Goal: Information Seeking & Learning: Learn about a topic

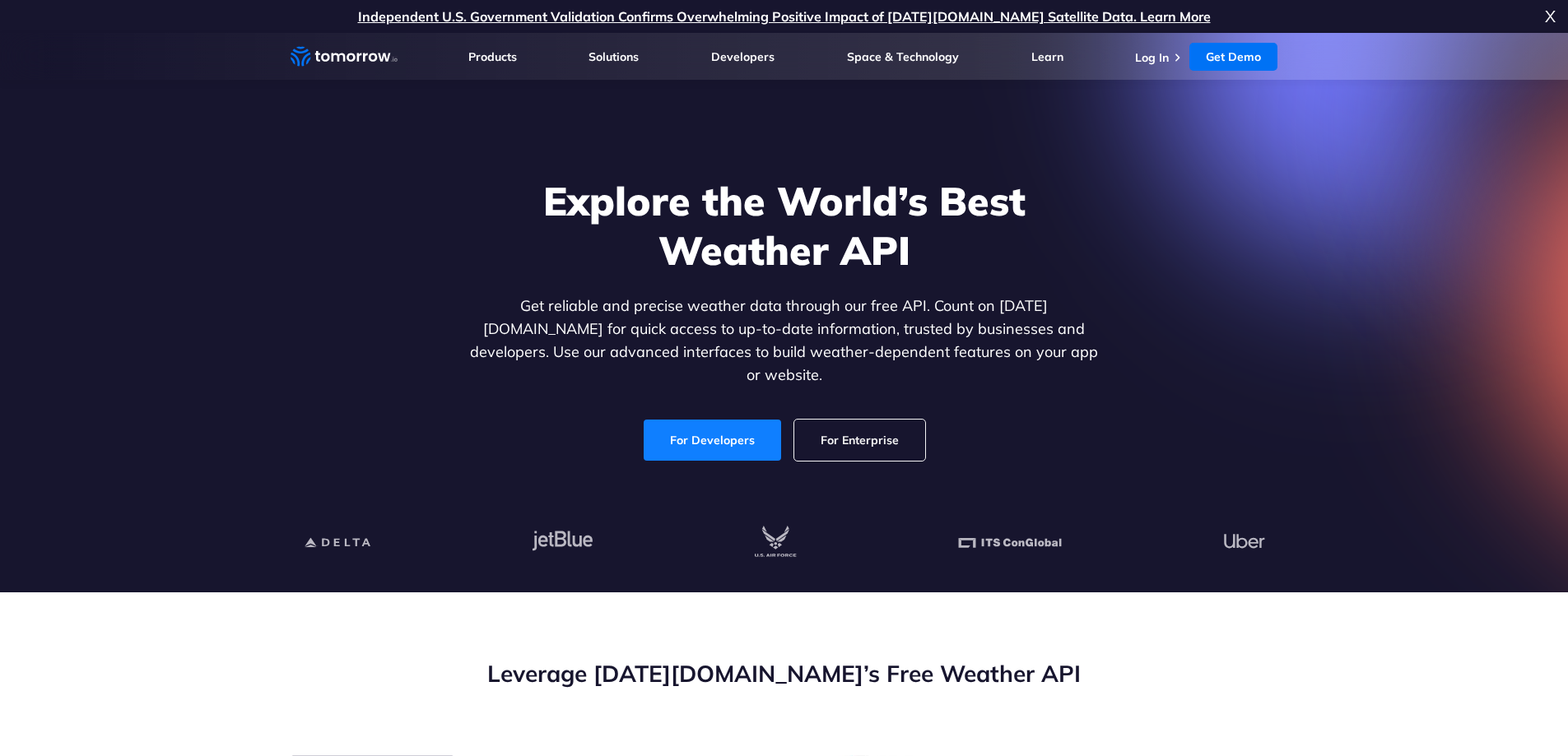
click at [759, 430] on link "For Developers" at bounding box center [712, 441] width 137 height 41
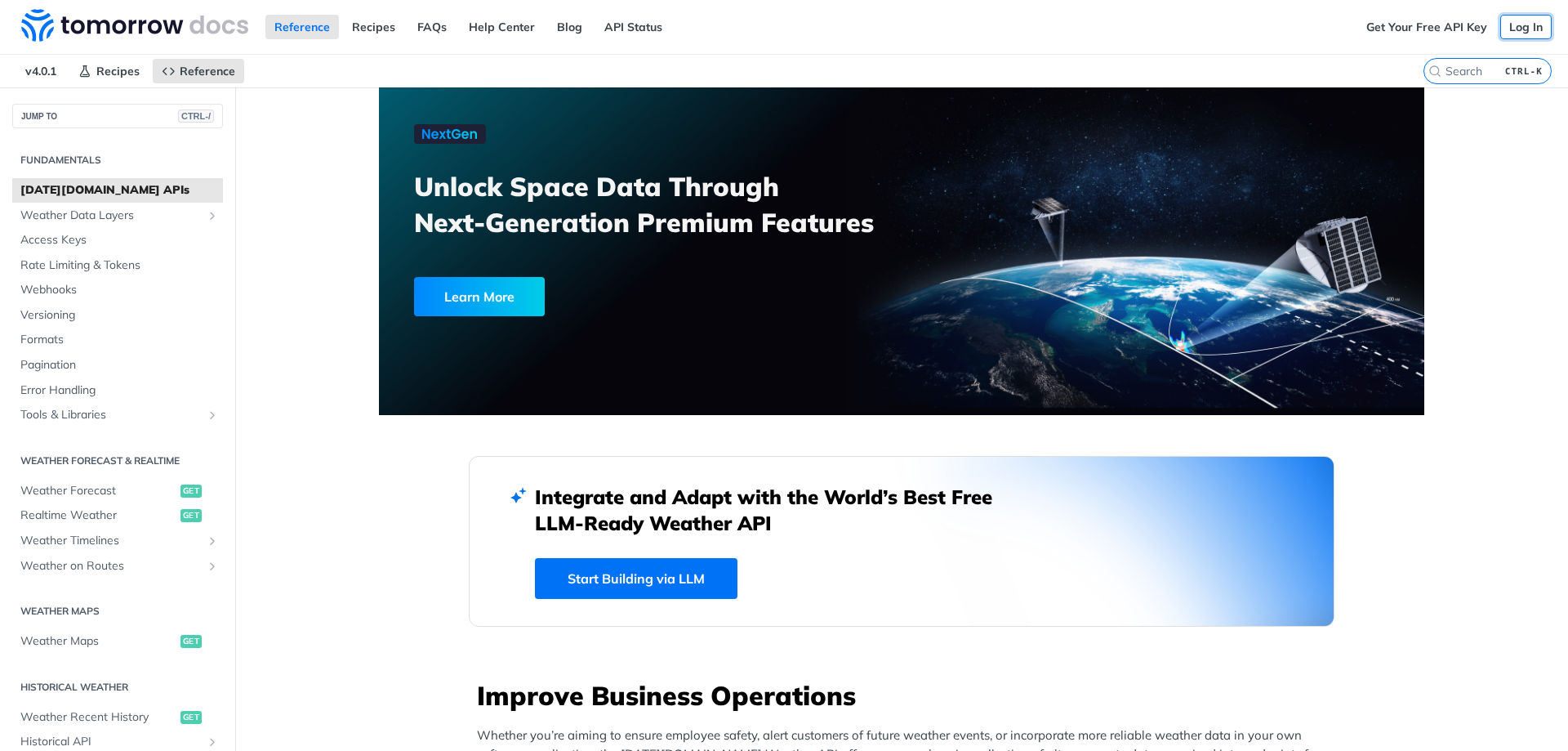
click at [1511, 32] on link "Log In" at bounding box center [1526, 26] width 52 height 24
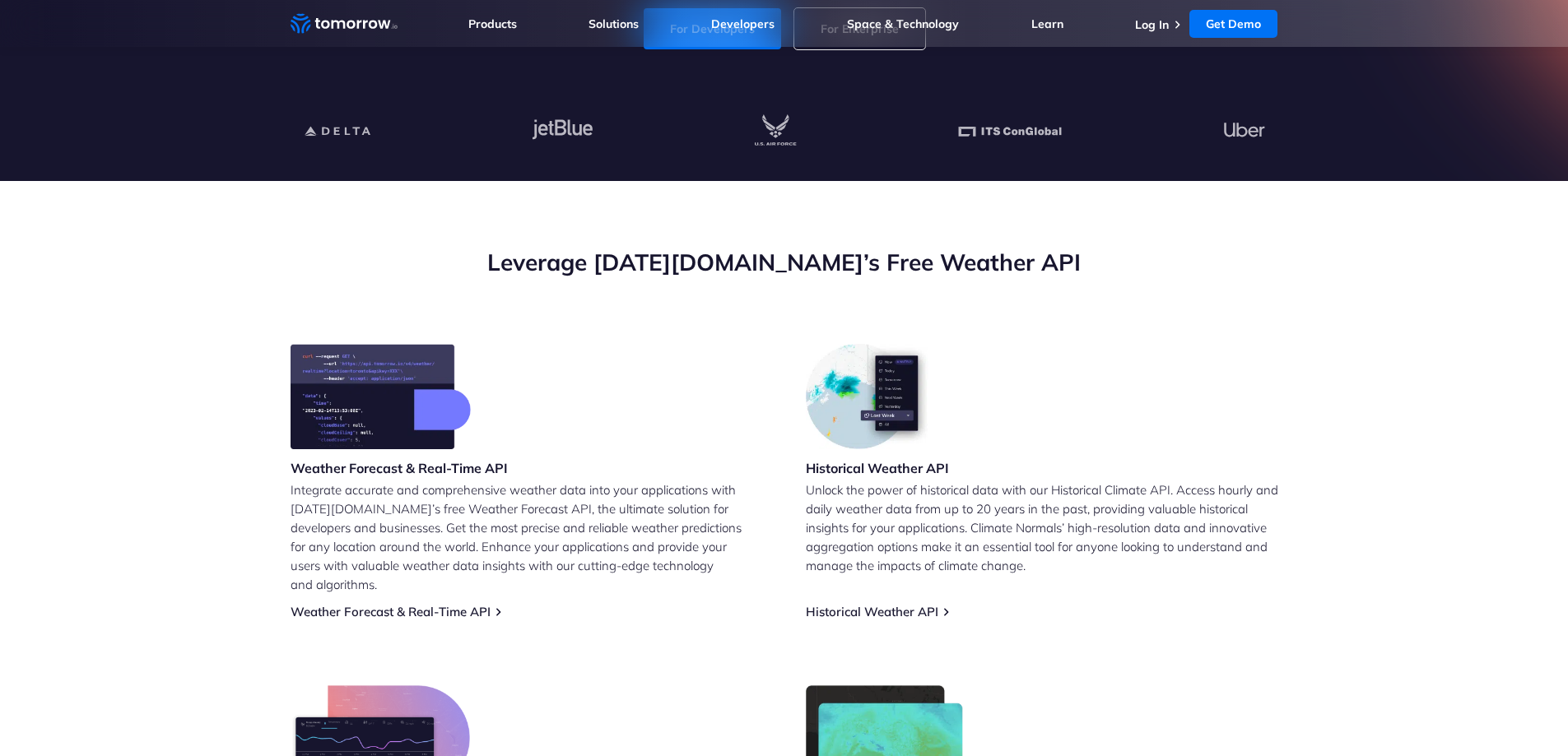
scroll to position [82, 0]
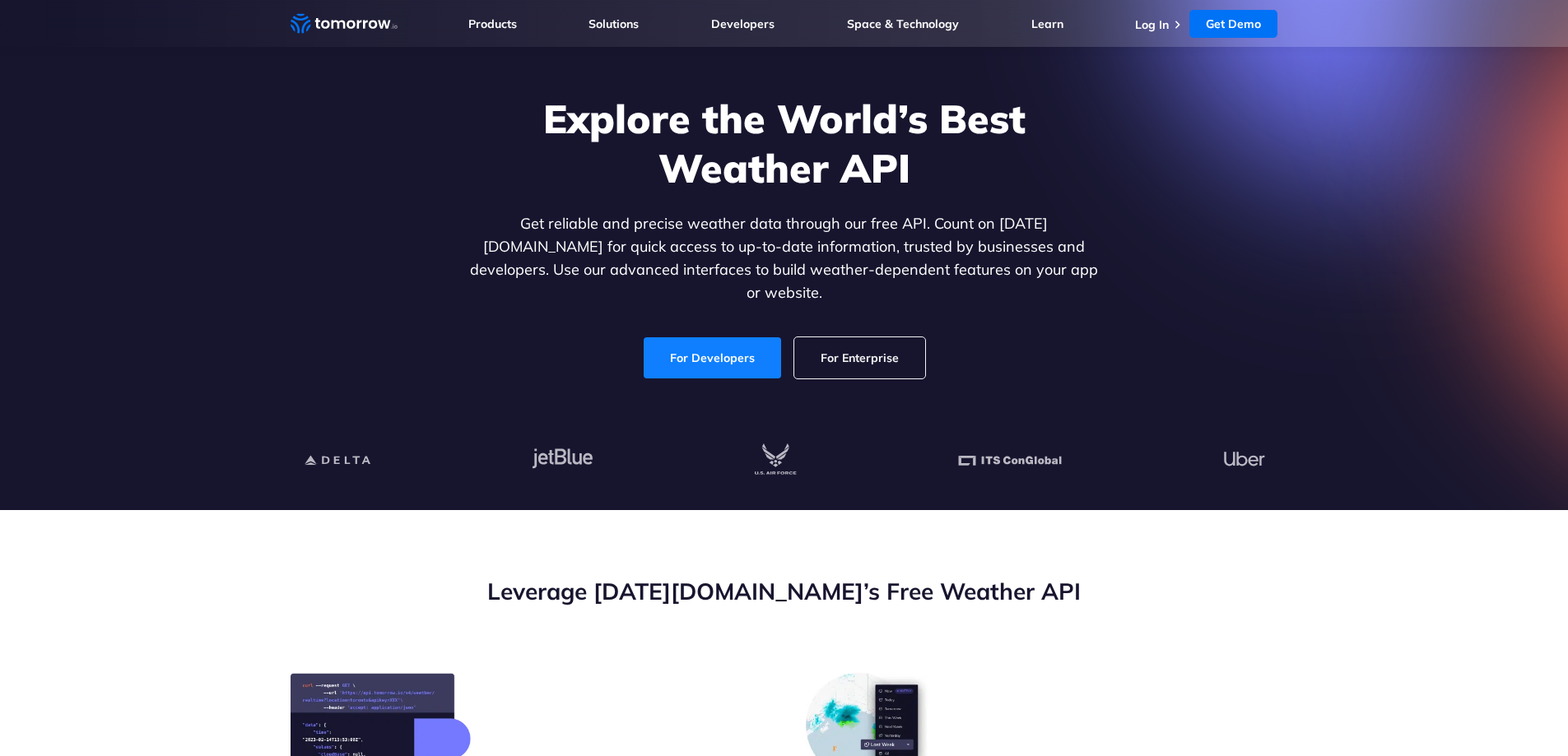
click at [694, 337] on link "For Developers" at bounding box center [712, 358] width 137 height 41
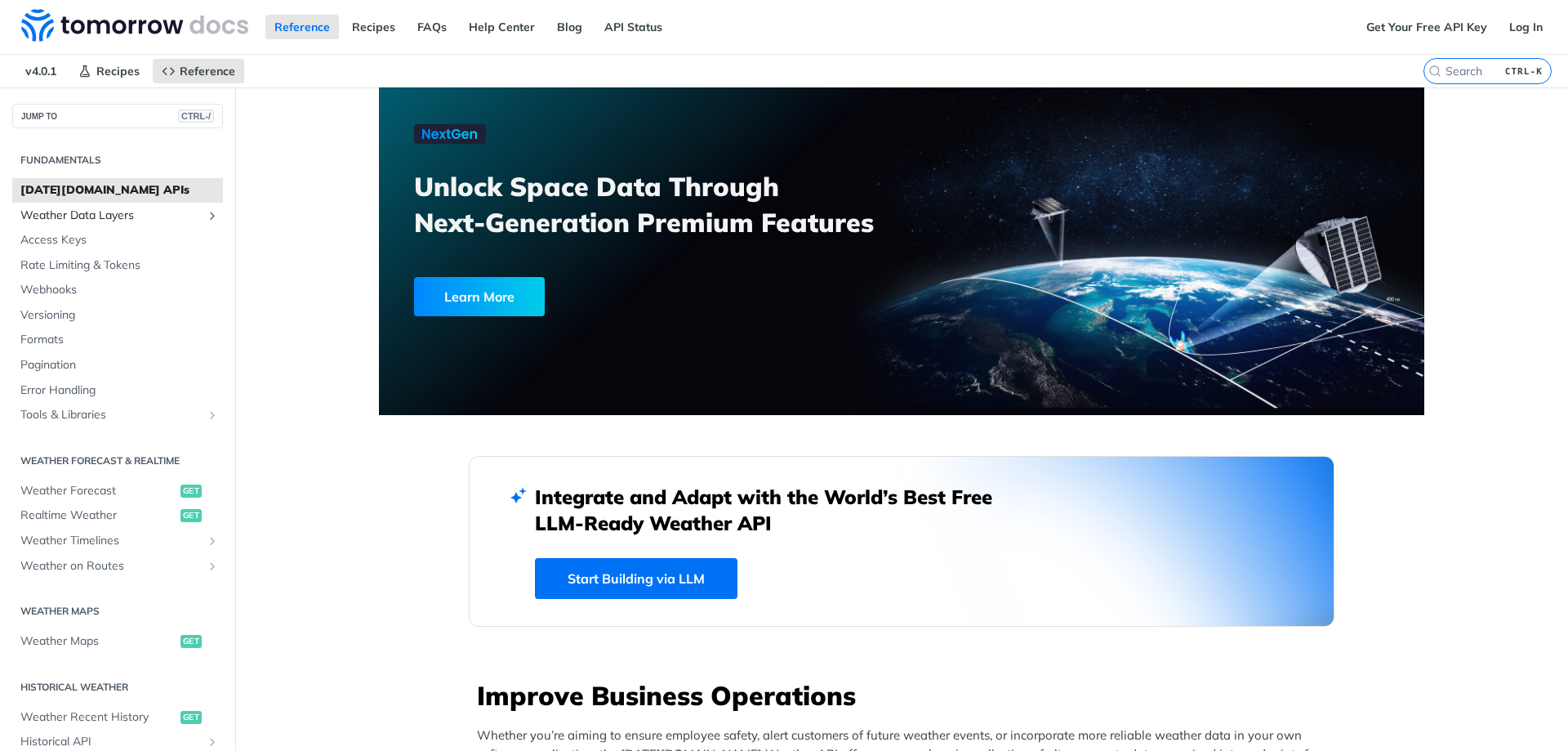
click at [72, 218] on span "Weather Data Layers" at bounding box center [111, 215] width 181 height 17
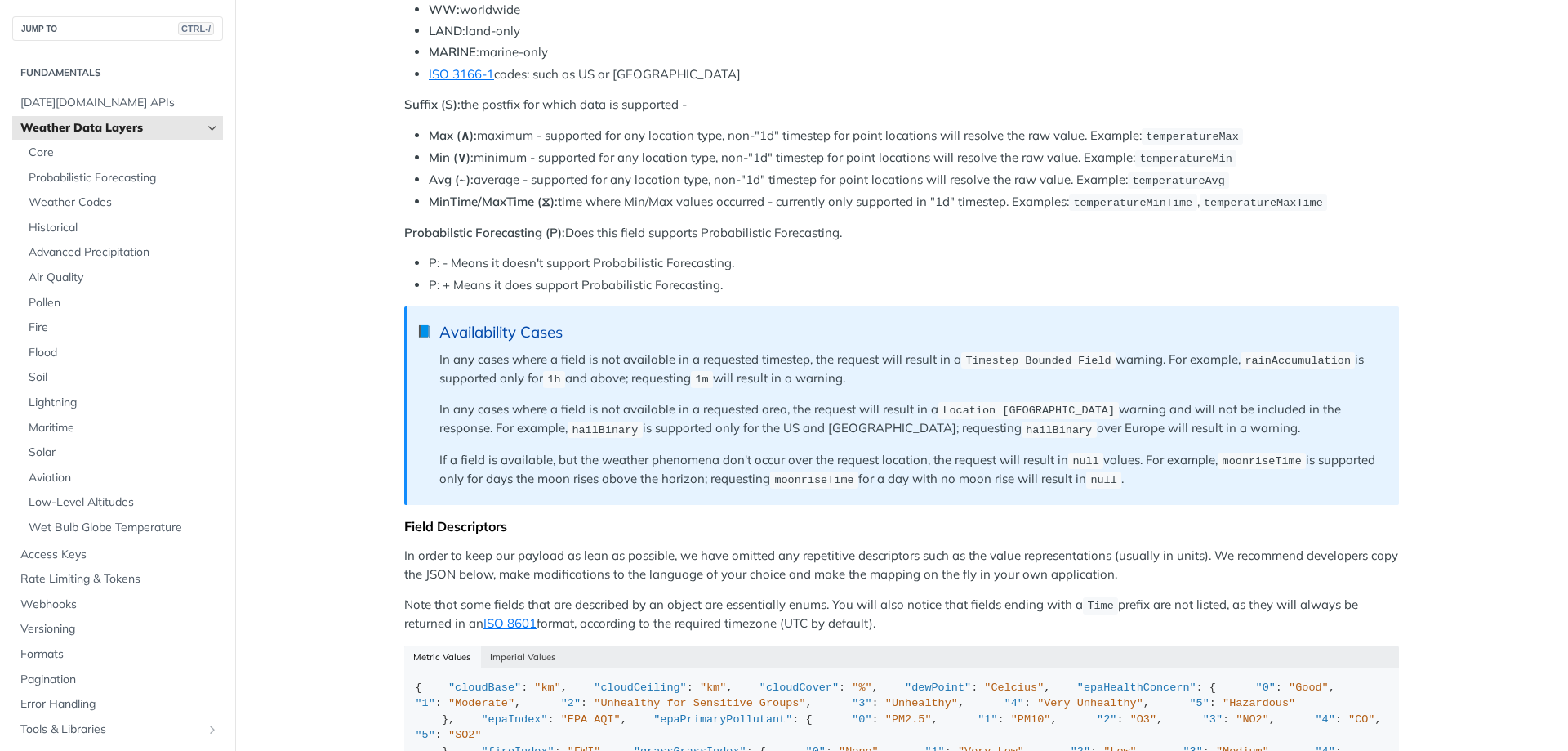
scroll to position [1226, 0]
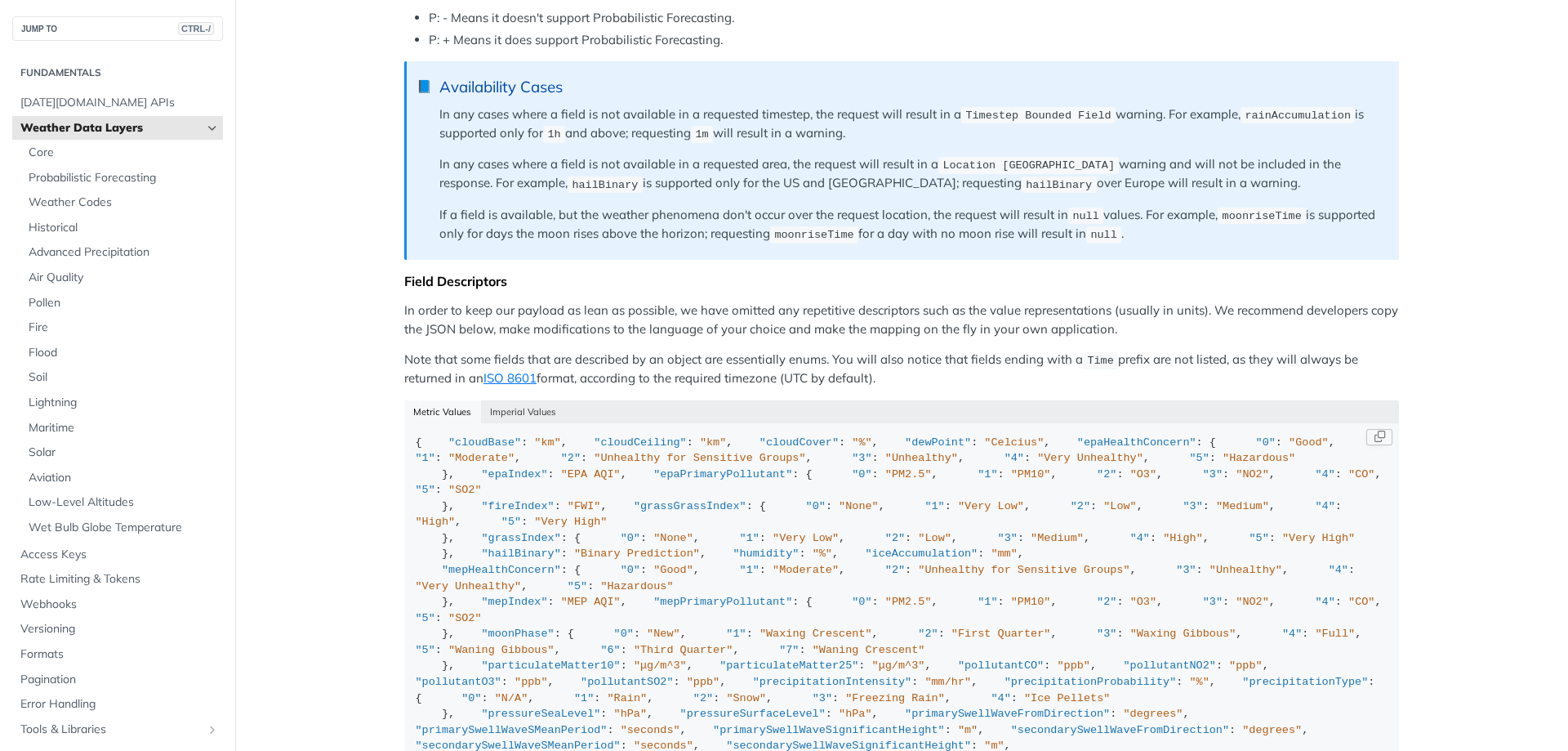
click at [480, 447] on span ""cloudBase"" at bounding box center [484, 443] width 72 height 13
copy span "cloudBase"
click at [594, 448] on span ""cloudCeiling"" at bounding box center [640, 443] width 92 height 13
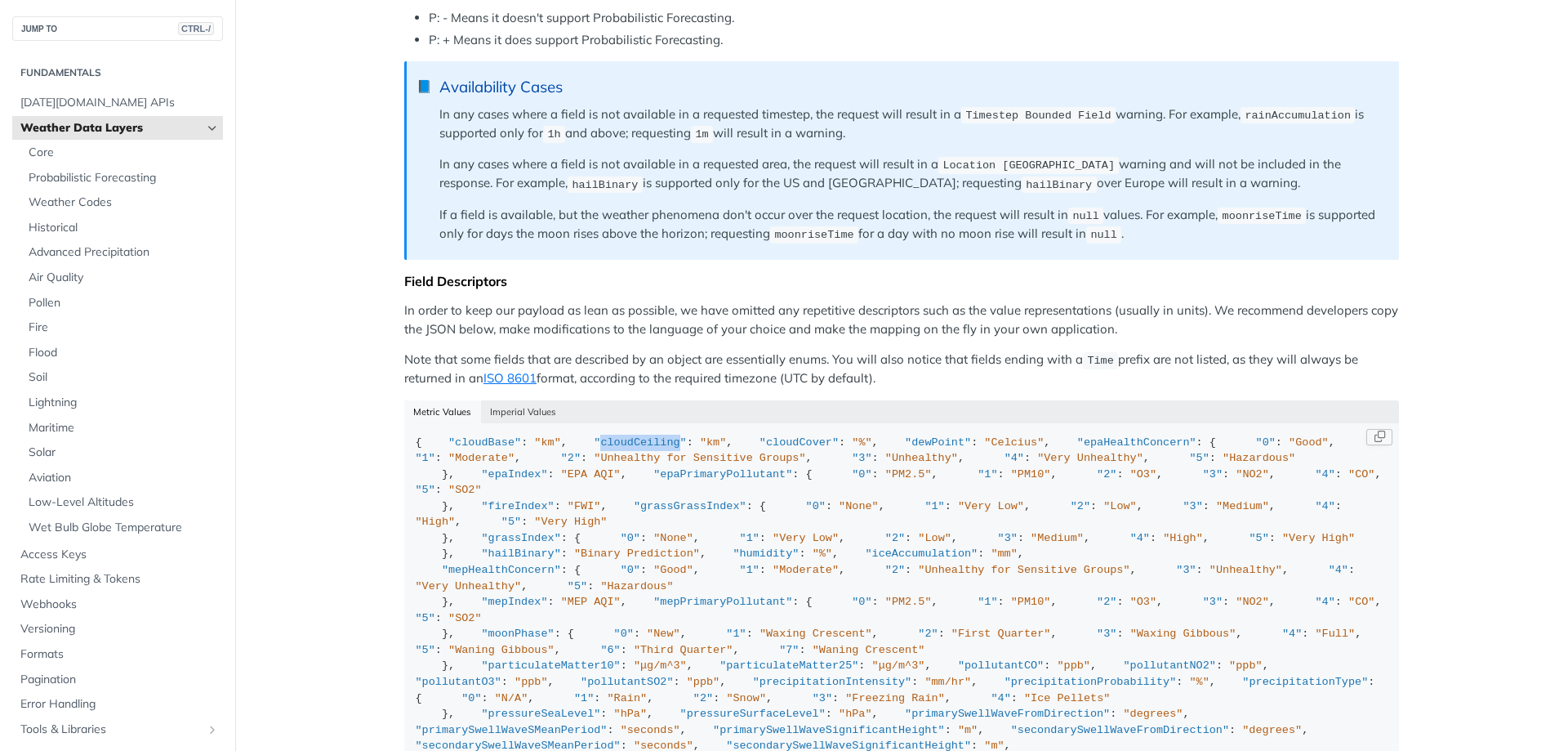
click at [594, 448] on span ""cloudCeiling"" at bounding box center [640, 443] width 92 height 13
copy span "cloudCeiling"
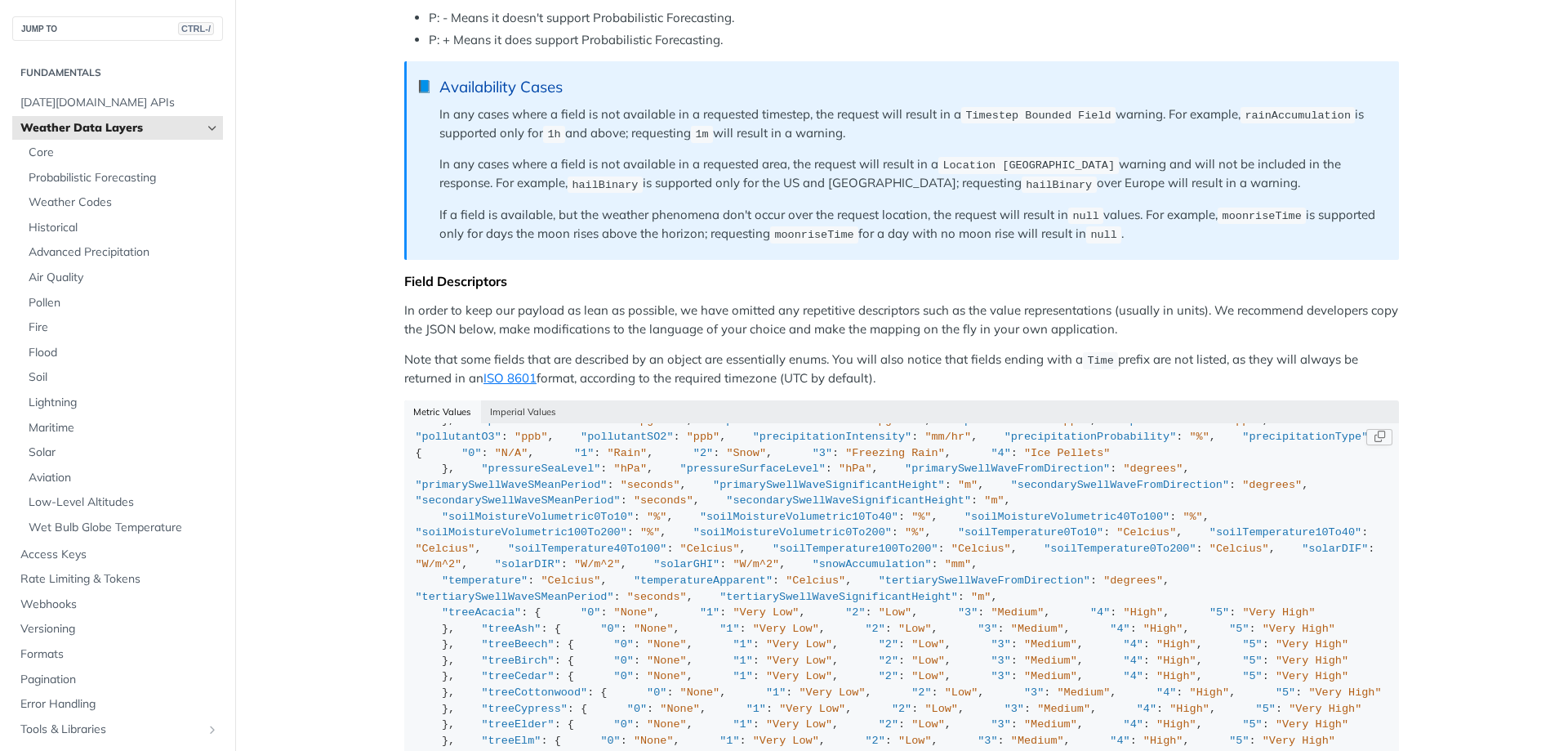
scroll to position [0, 0]
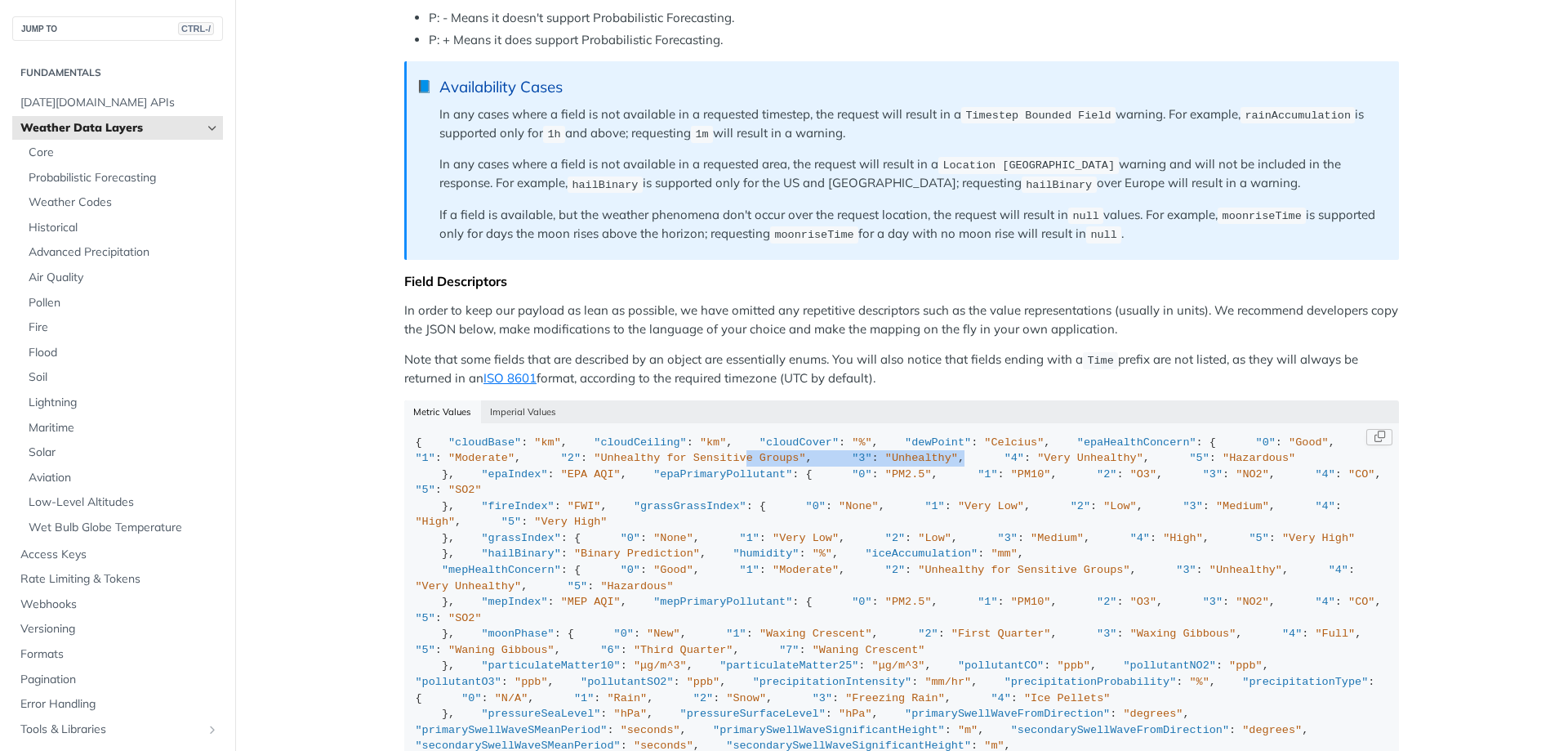
drag, startPoint x: 615, startPoint y: 566, endPoint x: 600, endPoint y: 604, distance: 40.9
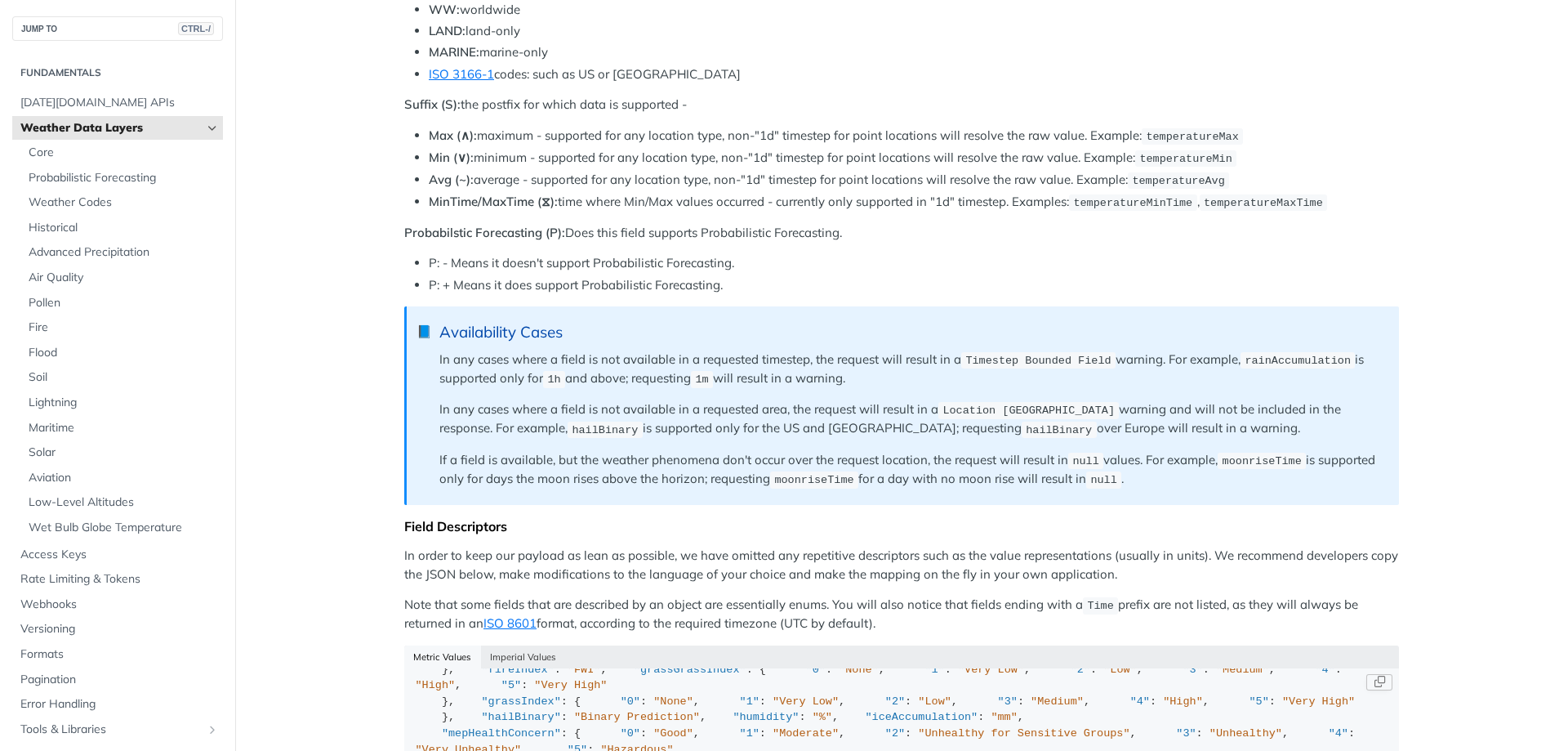
scroll to position [1226, 0]
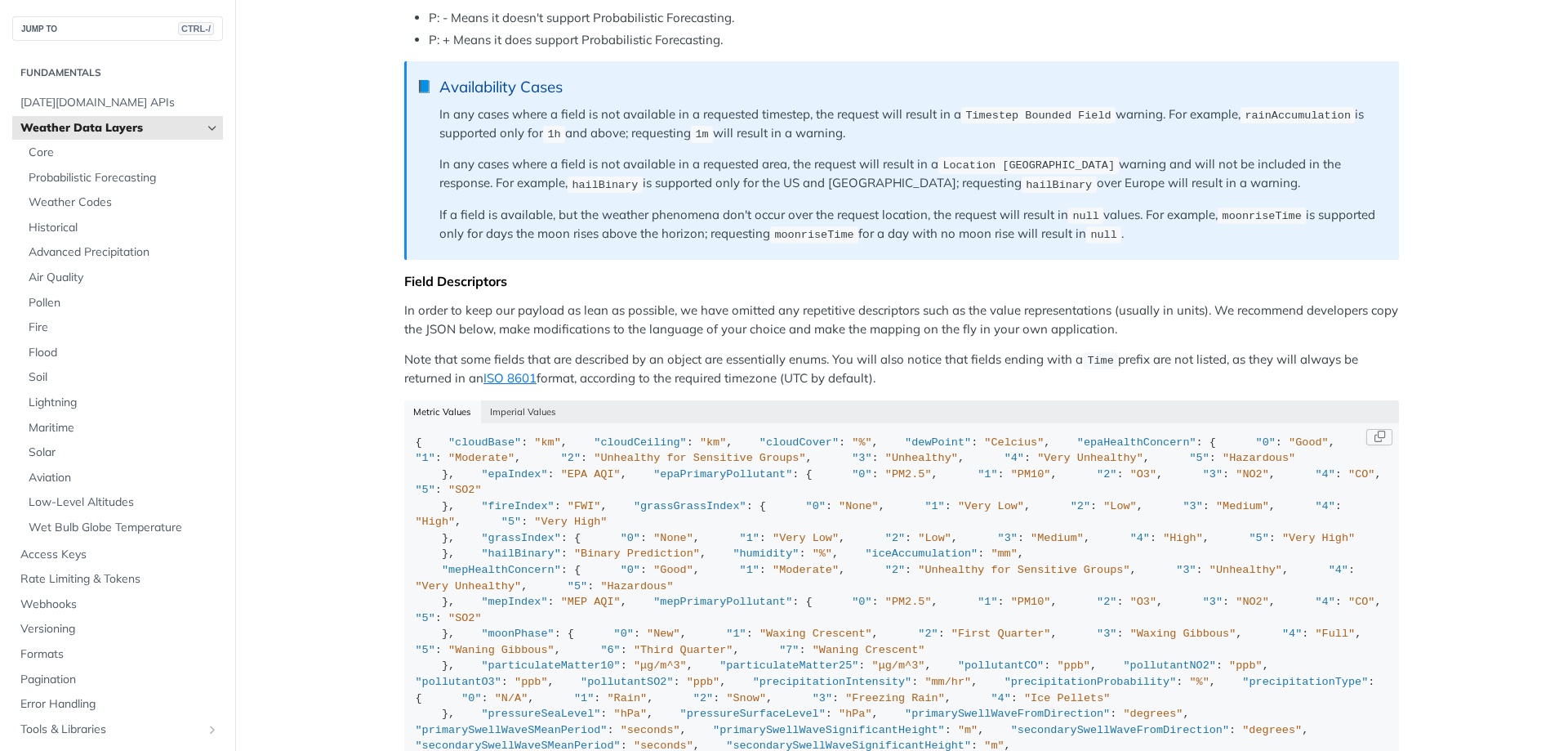
scroll to position [654, 0]
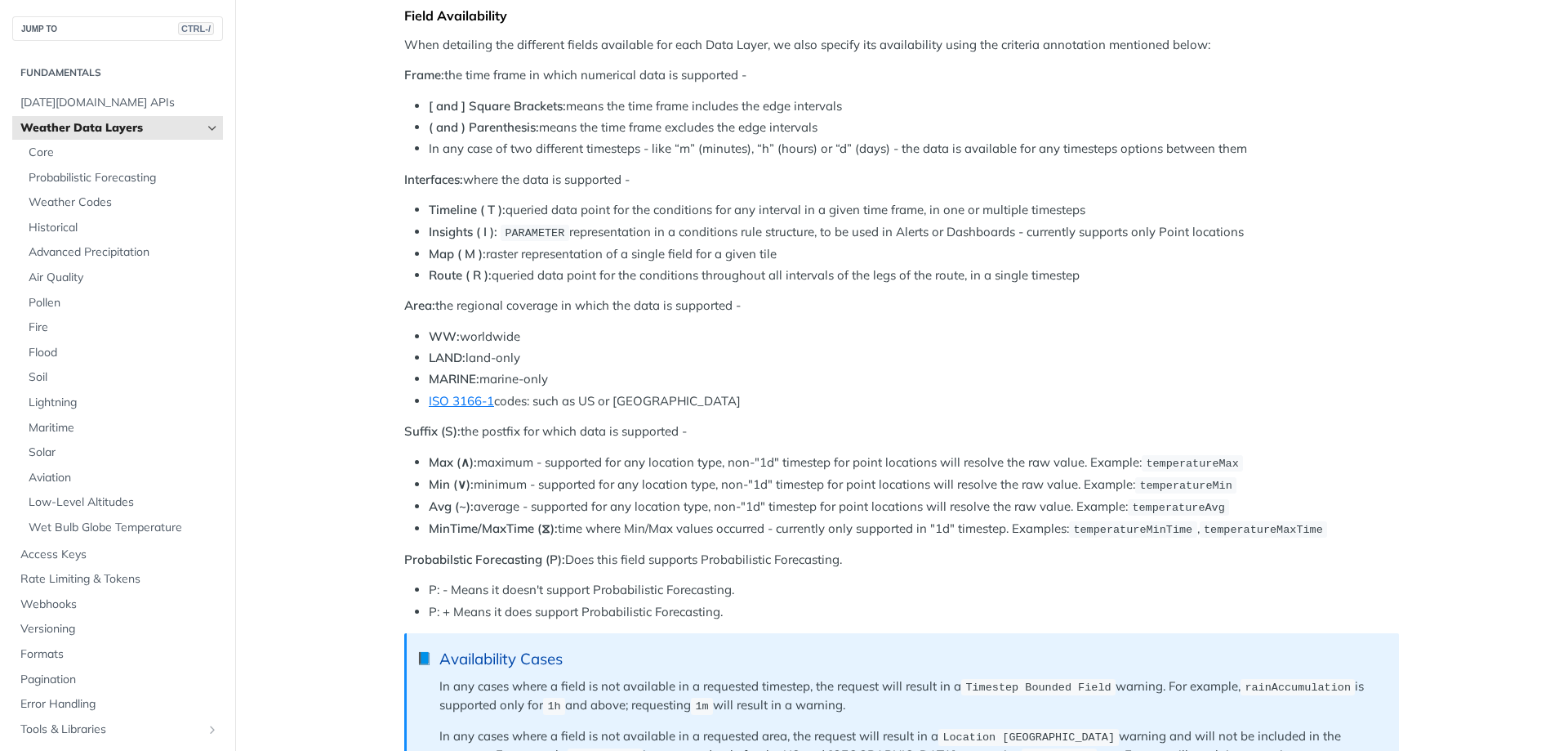
click at [751, 525] on li "MinTime/MaxTime (⧖): time where Min/Max values occurred - currently only suppor…" at bounding box center [914, 529] width 971 height 19
click at [1092, 454] on li "Max (∧): maximum - supported for any location type, non-"1d" timestep for point…" at bounding box center [914, 462] width 971 height 19
